Goal: Task Accomplishment & Management: Use online tool/utility

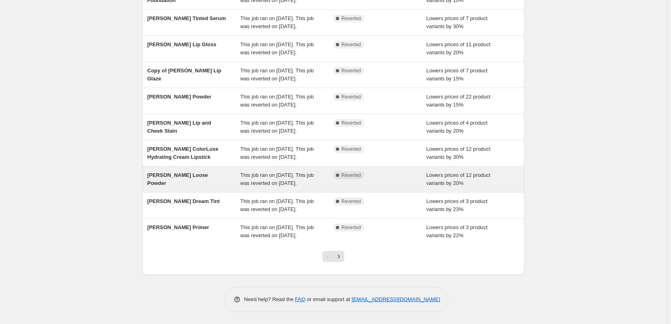
scroll to position [170, 0]
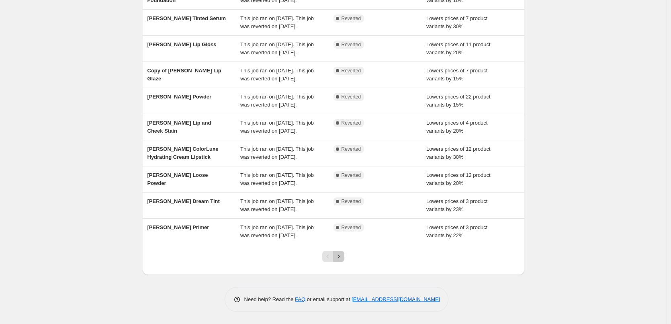
click at [343, 259] on icon "Next" at bounding box center [339, 256] width 8 height 8
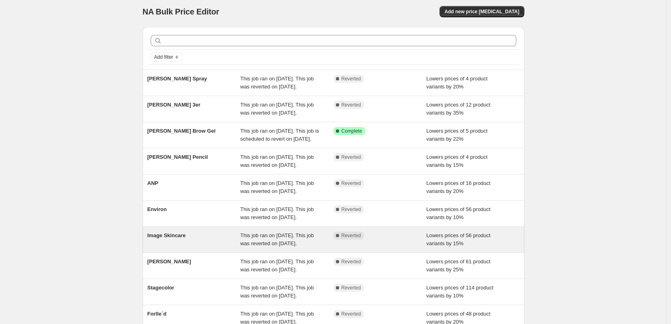
scroll to position [0, 0]
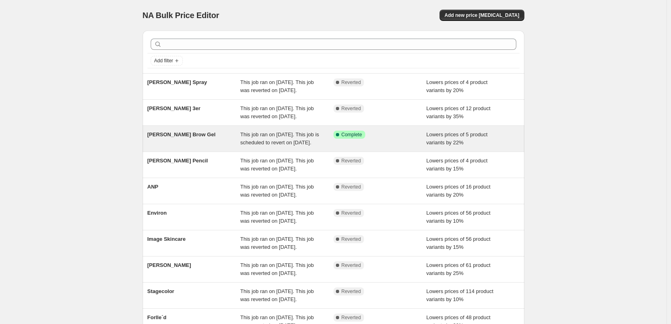
click at [190, 137] on span "[PERSON_NAME] Brow Gel" at bounding box center [181, 134] width 68 height 6
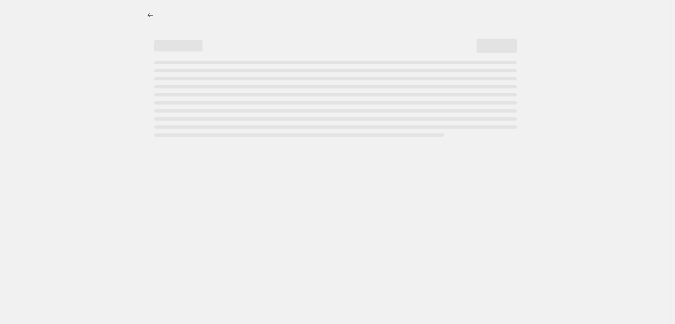
select select "percentage"
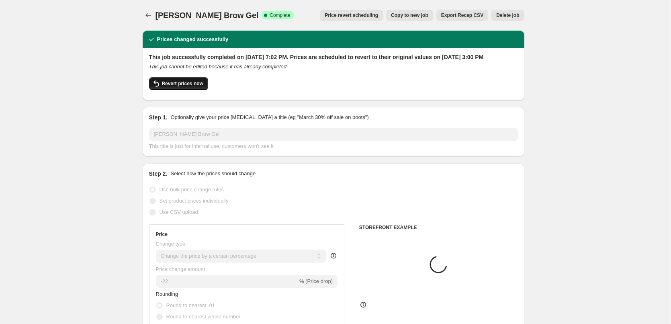
click at [191, 87] on span "Revert prices now" at bounding box center [182, 83] width 41 height 6
checkbox input "false"
select select "tag"
select select "vendor"
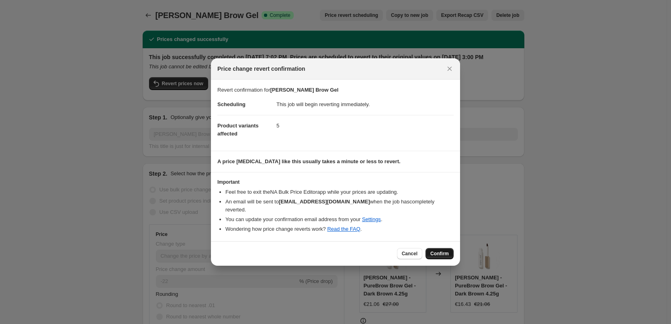
click at [437, 251] on span "Confirm" at bounding box center [439, 253] width 18 height 6
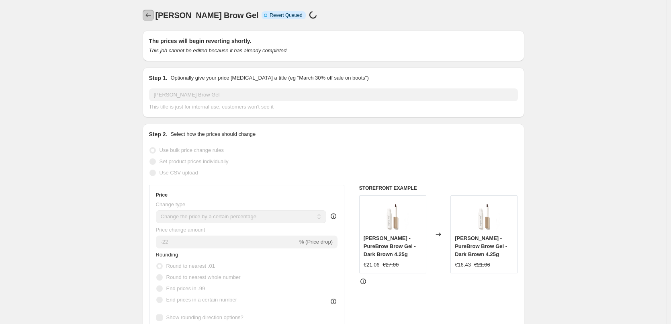
click at [152, 18] on icon "Price change jobs" at bounding box center [148, 15] width 8 height 8
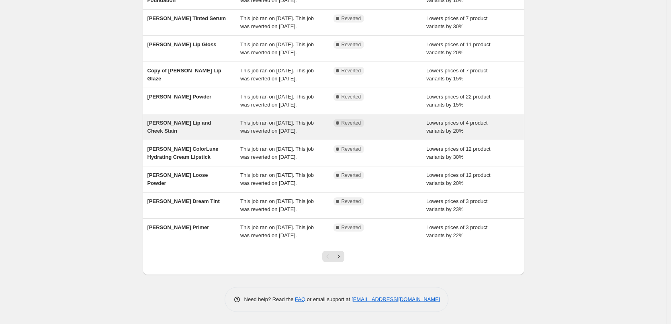
scroll to position [170, 0]
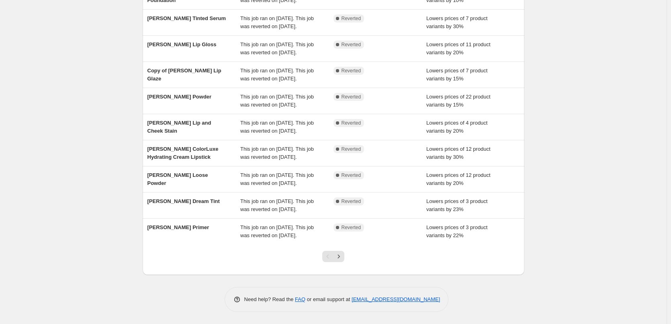
click at [346, 257] on div at bounding box center [333, 259] width 33 height 31
click at [342, 258] on icon "Next" at bounding box center [339, 256] width 8 height 8
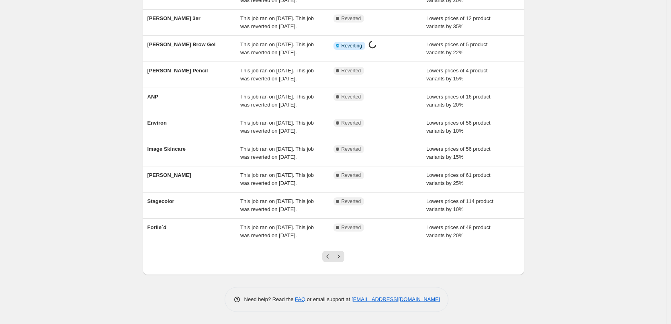
click at [342, 258] on icon "Next" at bounding box center [339, 256] width 8 height 8
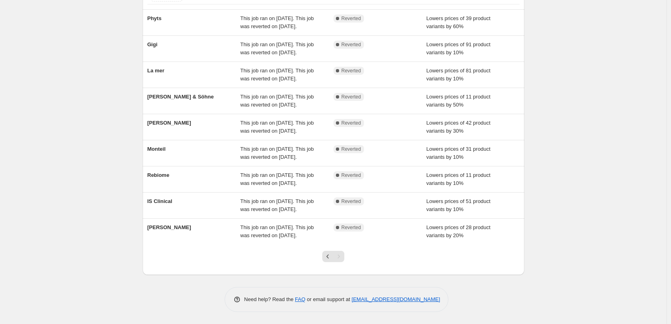
scroll to position [0, 0]
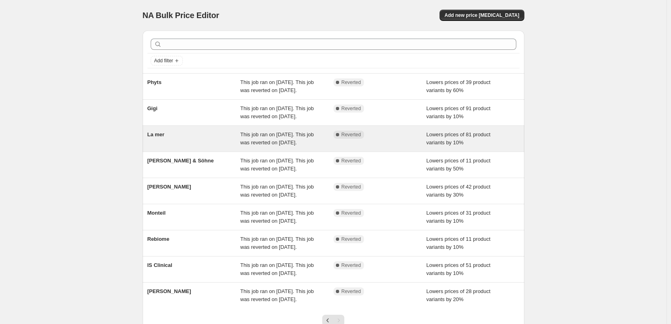
click at [161, 137] on span "La mer" at bounding box center [155, 134] width 17 height 6
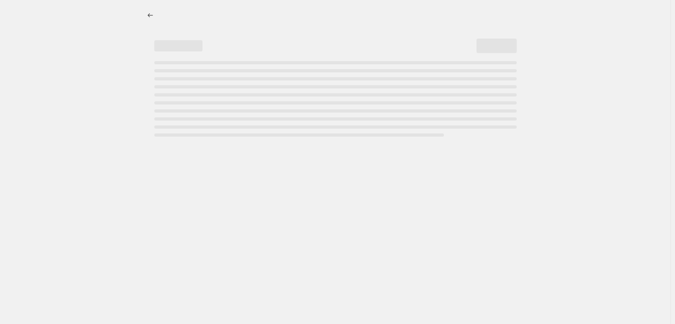
select select "percentage"
select select "vendor"
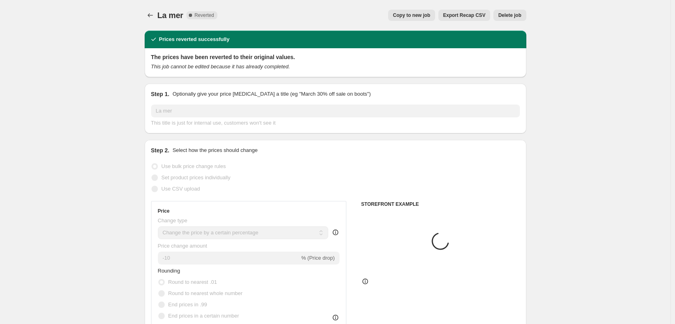
click at [429, 15] on span "Copy to new job" at bounding box center [411, 15] width 37 height 6
select select "percentage"
select select "vendor"
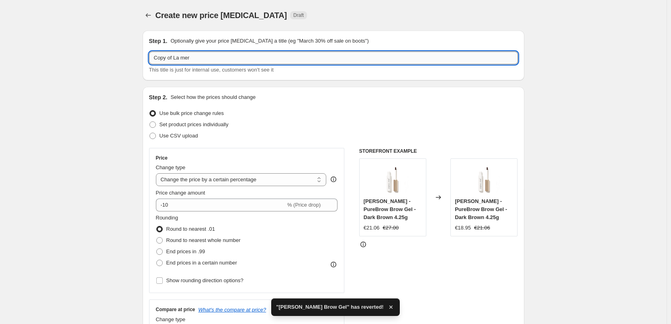
drag, startPoint x: 175, startPoint y: 57, endPoint x: 151, endPoint y: 58, distance: 24.5
click at [147, 58] on div "Step 1. Optionally give your price [MEDICAL_DATA] a title (eg "March 30% off sa…" at bounding box center [334, 56] width 382 height 50
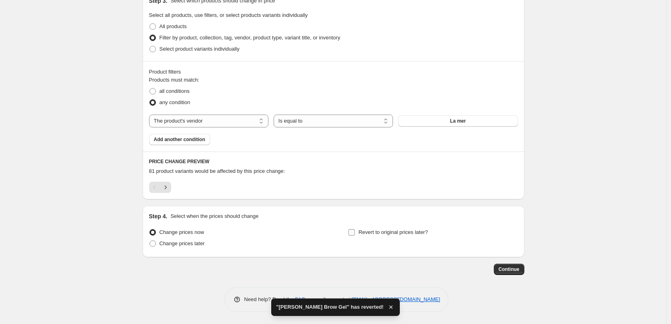
type input "La mer"
click at [413, 231] on span "Revert to original prices later?" at bounding box center [392, 232] width 69 height 6
click at [355, 231] on input "Revert to original prices later?" at bounding box center [351, 232] width 6 height 6
checkbox input "true"
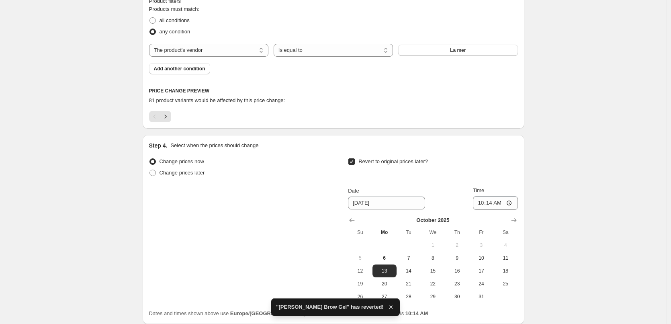
scroll to position [522, 0]
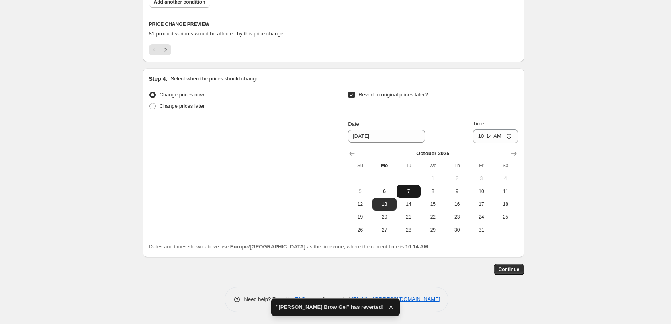
click at [401, 194] on button "7" at bounding box center [408, 191] width 24 height 13
type input "[DATE]"
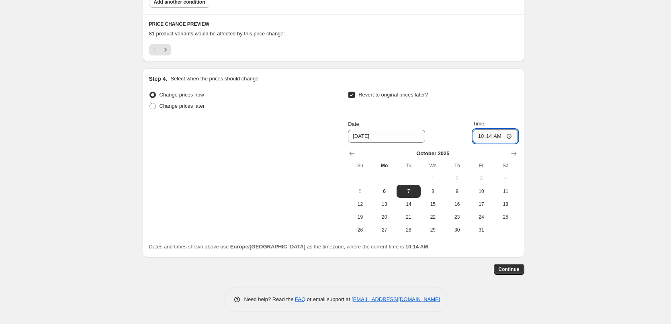
click at [483, 135] on input "10:14" at bounding box center [495, 136] width 45 height 14
type input "03:00"
click at [504, 267] on span "Continue" at bounding box center [508, 269] width 21 height 6
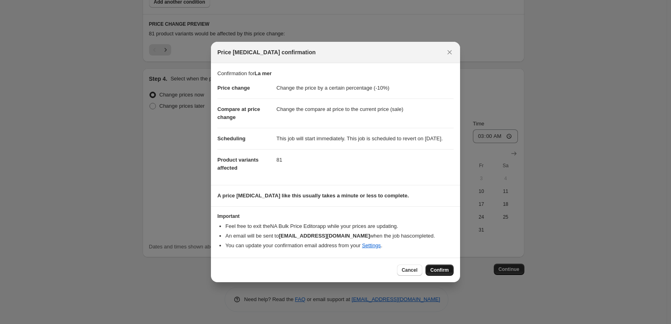
click at [437, 273] on span "Confirm" at bounding box center [439, 270] width 18 height 6
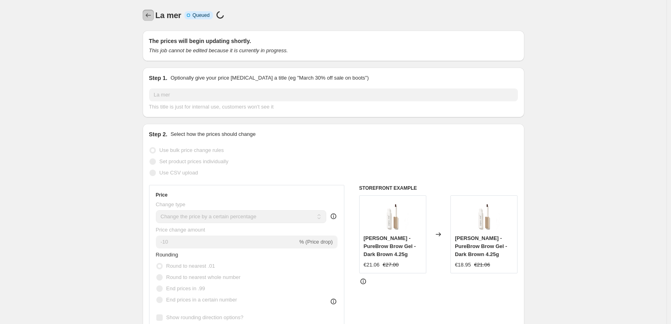
click at [151, 16] on icon "Price change jobs" at bounding box center [148, 15] width 8 height 8
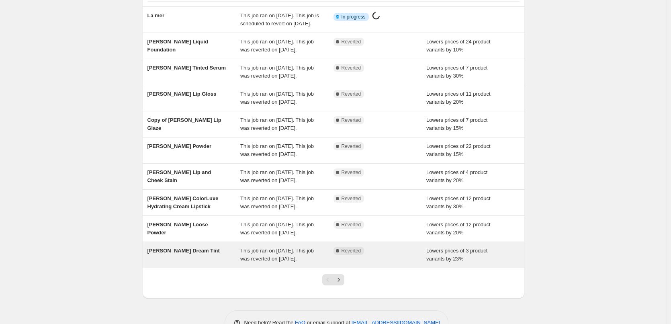
scroll to position [170, 0]
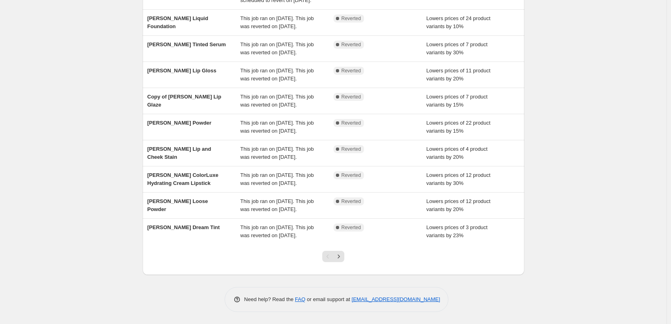
click at [337, 248] on div at bounding box center [333, 259] width 33 height 31
click at [336, 259] on button "Next" at bounding box center [338, 256] width 11 height 11
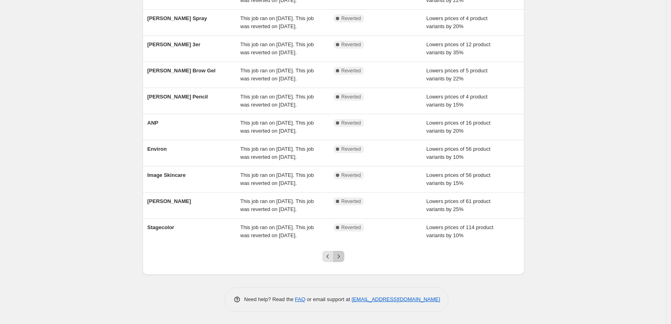
click at [344, 257] on button "Next" at bounding box center [338, 256] width 11 height 11
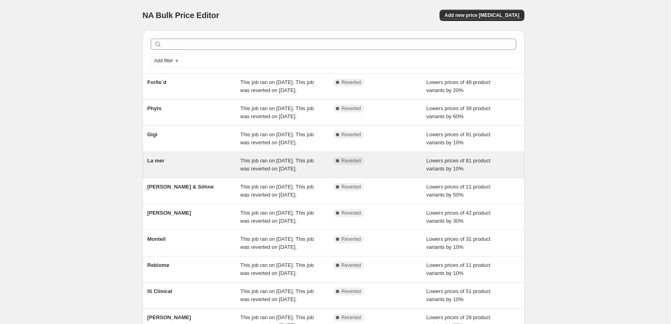
click at [167, 173] on div "La mer" at bounding box center [193, 165] width 93 height 16
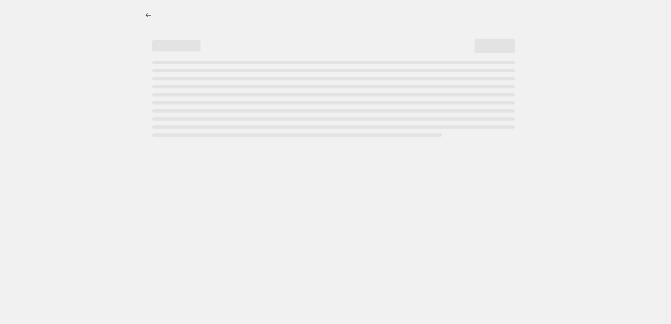
select select "percentage"
select select "vendor"
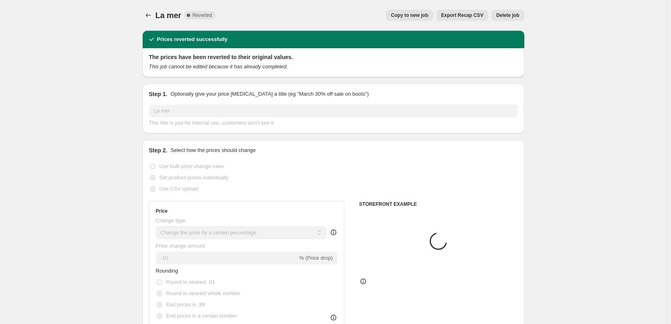
click at [512, 17] on span "Delete job" at bounding box center [507, 15] width 23 height 6
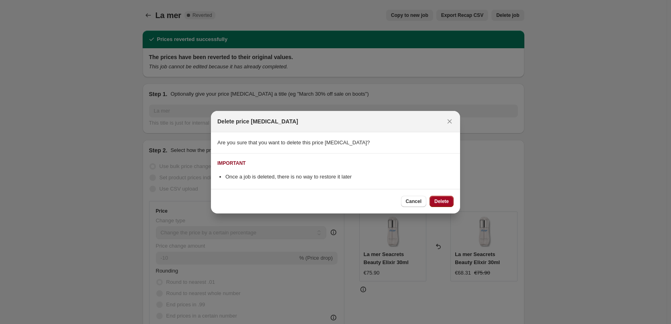
click at [443, 201] on span "Delete" at bounding box center [441, 201] width 14 height 6
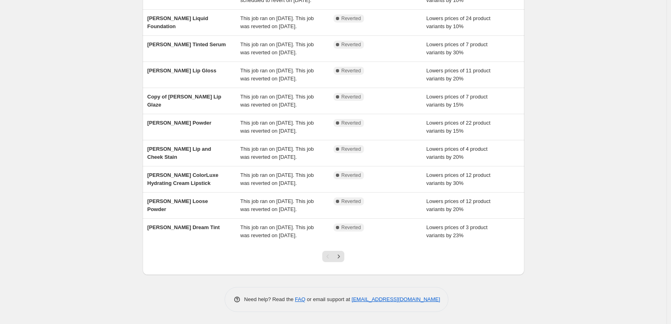
scroll to position [170, 0]
click at [341, 260] on button "Next" at bounding box center [338, 256] width 11 height 11
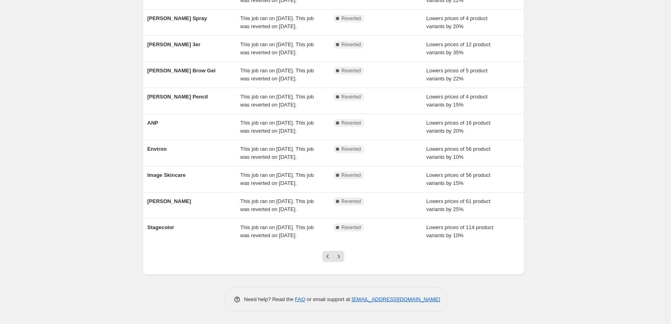
click at [341, 260] on button "Next" at bounding box center [338, 256] width 11 height 11
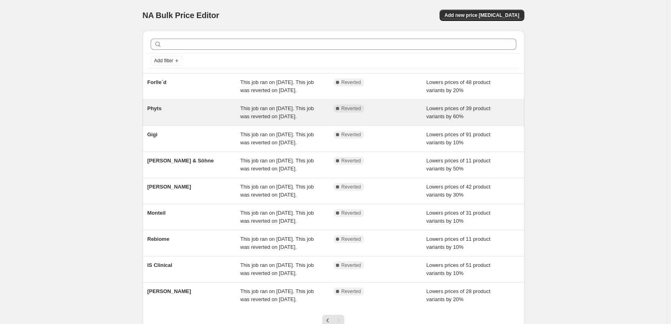
click at [164, 120] on div "Phyts" at bounding box center [193, 112] width 93 height 16
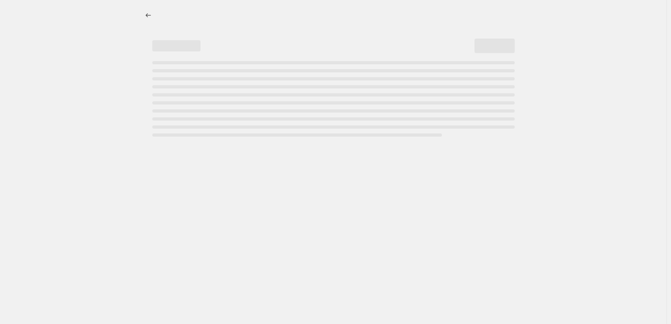
select select "percentage"
select select "vendor"
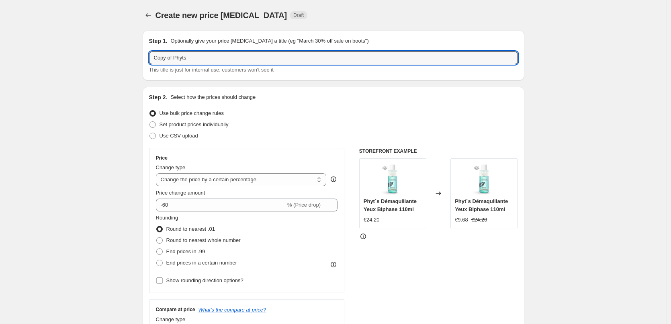
drag, startPoint x: 175, startPoint y: 57, endPoint x: 130, endPoint y: 60, distance: 45.5
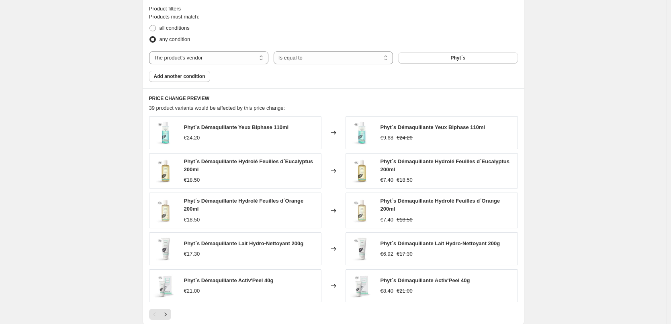
scroll to position [575, 0]
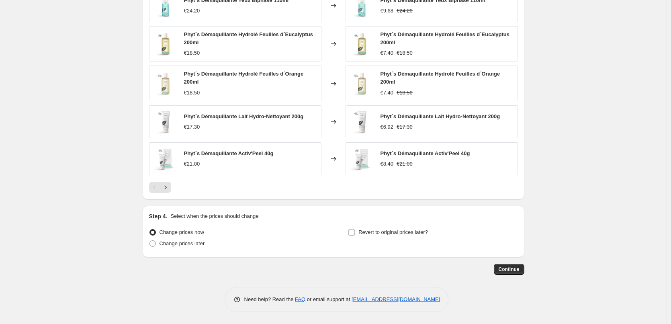
type input "Phyts"
click at [394, 238] on div "Revert to original prices later?" at bounding box center [432, 239] width 169 height 24
click at [394, 233] on span "Revert to original prices later?" at bounding box center [392, 232] width 69 height 6
click at [355, 233] on input "Revert to original prices later?" at bounding box center [351, 232] width 6 height 6
checkbox input "true"
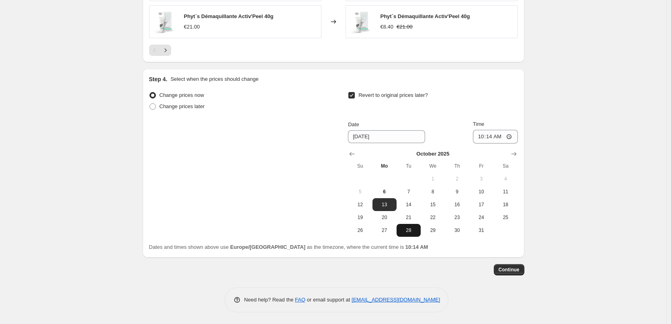
scroll to position [712, 0]
click at [411, 189] on span "7" at bounding box center [409, 191] width 18 height 6
type input "[DATE]"
click at [492, 132] on input "10:14" at bounding box center [495, 136] width 45 height 14
click at [480, 137] on input "10:14" at bounding box center [495, 136] width 45 height 14
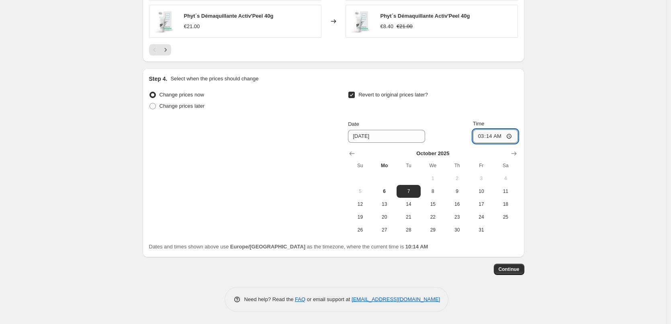
type input "03:00"
click at [524, 271] on button "Continue" at bounding box center [509, 268] width 31 height 11
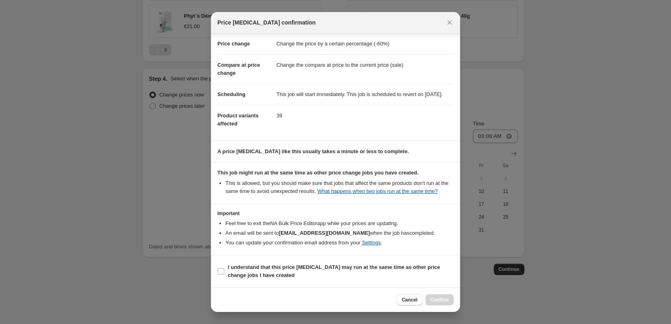
scroll to position [0, 0]
click at [254, 265] on b "I understand that this price [MEDICAL_DATA] may run at the same time as other p…" at bounding box center [334, 271] width 212 height 14
click at [224, 268] on input "I understand that this price [MEDICAL_DATA] may run at the same time as other p…" at bounding box center [221, 271] width 6 height 6
checkbox input "true"
click at [459, 296] on div "Cancel Confirm" at bounding box center [335, 299] width 249 height 24
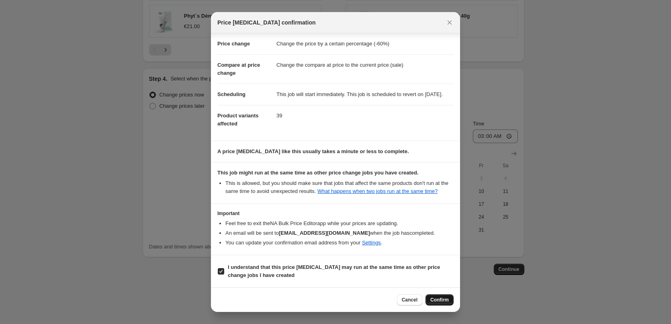
click at [449, 298] on button "Confirm" at bounding box center [439, 299] width 28 height 11
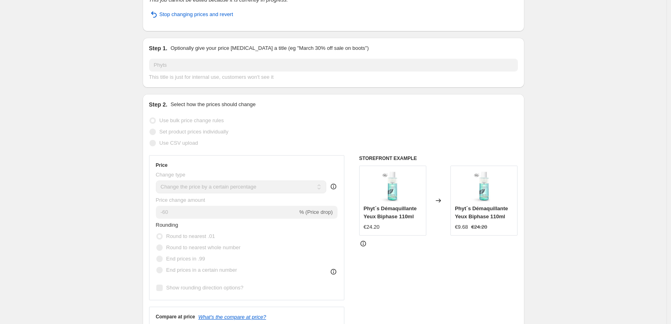
click at [148, 6] on div "The prices are currently being updated. This job cannot be edited because it is…" at bounding box center [334, 5] width 382 height 51
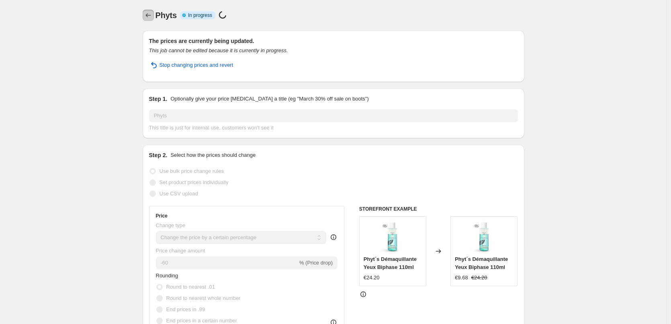
click at [149, 12] on icon "Price change jobs" at bounding box center [148, 15] width 8 height 8
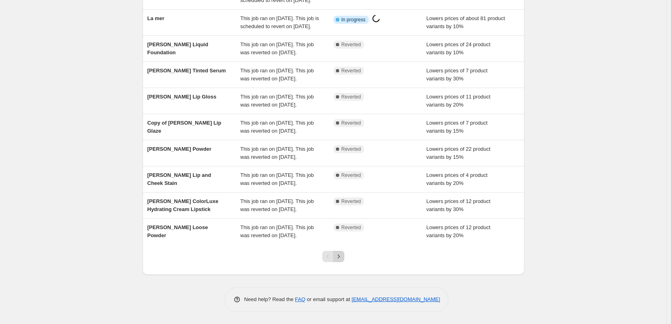
click at [340, 253] on icon "Next" at bounding box center [339, 256] width 8 height 8
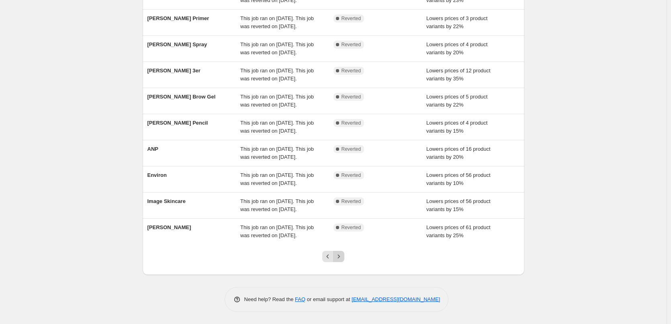
click at [341, 254] on icon "Next" at bounding box center [339, 256] width 8 height 8
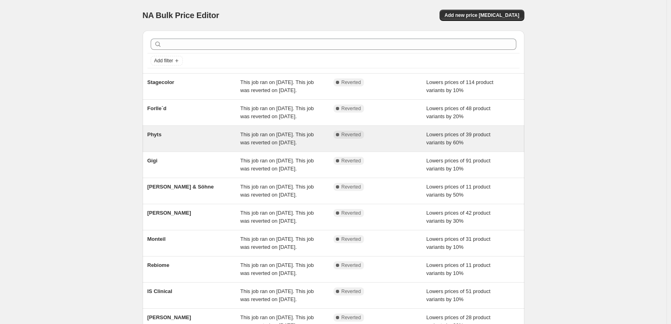
click at [161, 147] on div "Phyts" at bounding box center [193, 139] width 93 height 16
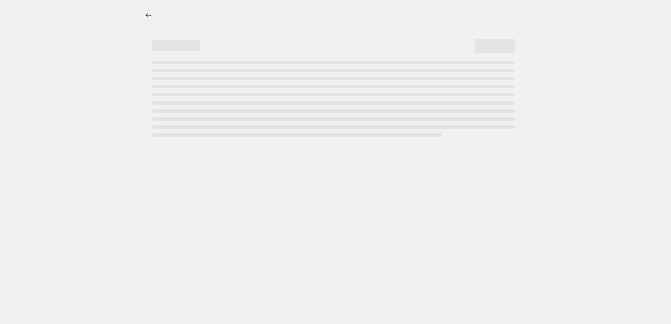
select select "percentage"
select select "vendor"
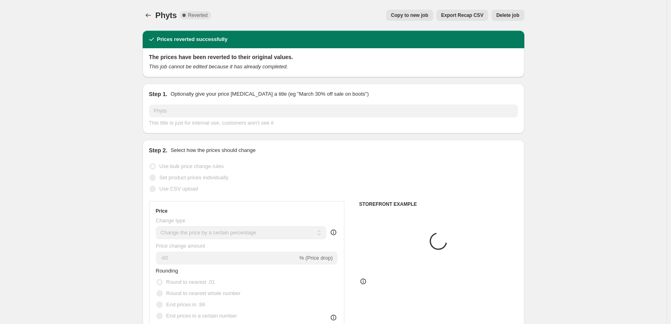
click at [516, 12] on button "Delete job" at bounding box center [507, 15] width 33 height 11
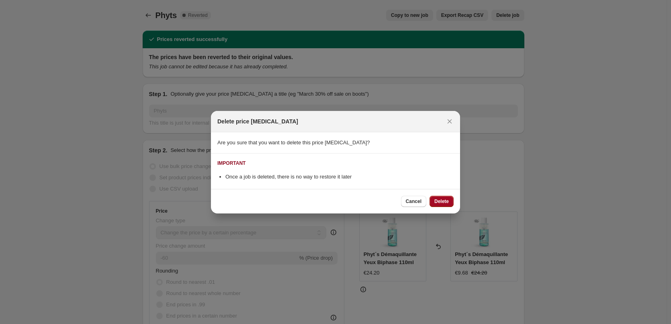
click at [449, 198] on button "Delete" at bounding box center [441, 201] width 24 height 11
